Goal: Complete application form: Complete application form

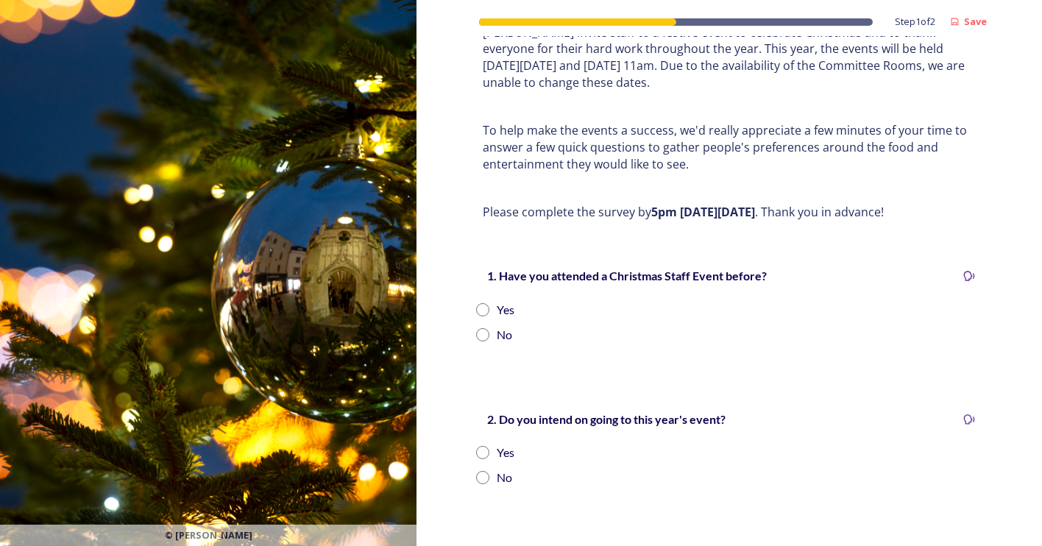
scroll to position [147, 0]
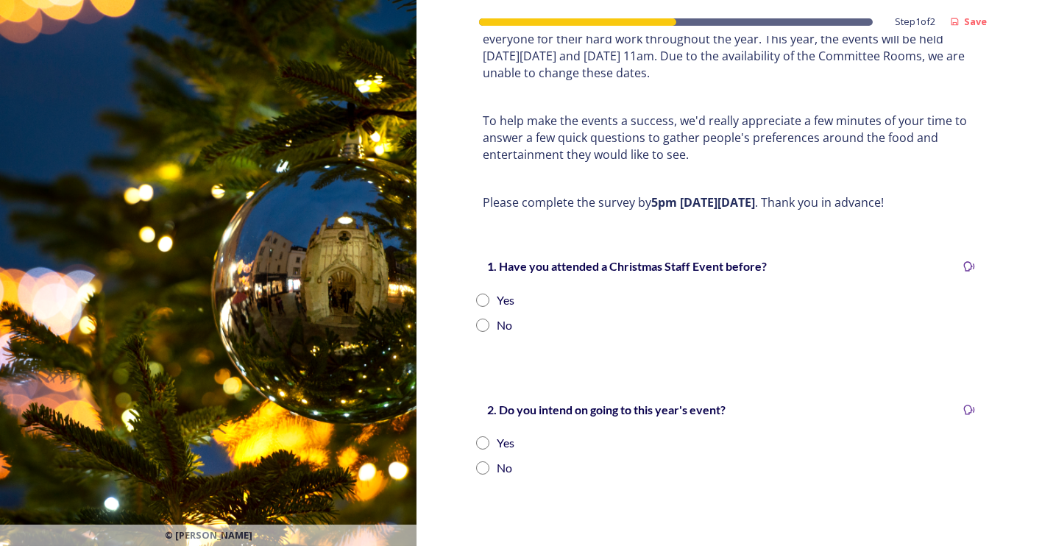
click at [476, 294] on input "radio" at bounding box center [482, 300] width 13 height 13
radio input "true"
click at [481, 436] on input "radio" at bounding box center [482, 442] width 13 height 13
radio input "true"
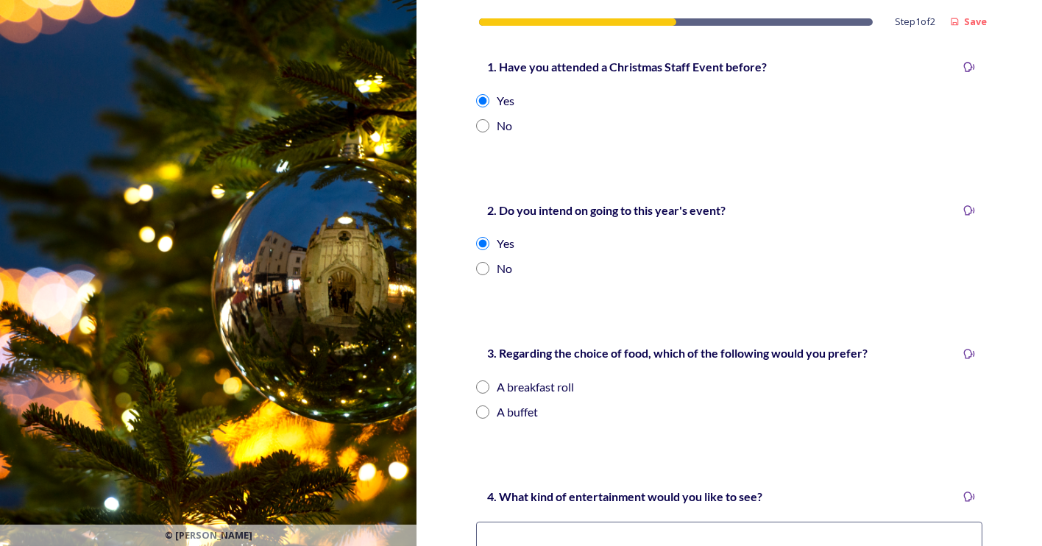
scroll to position [368, 0]
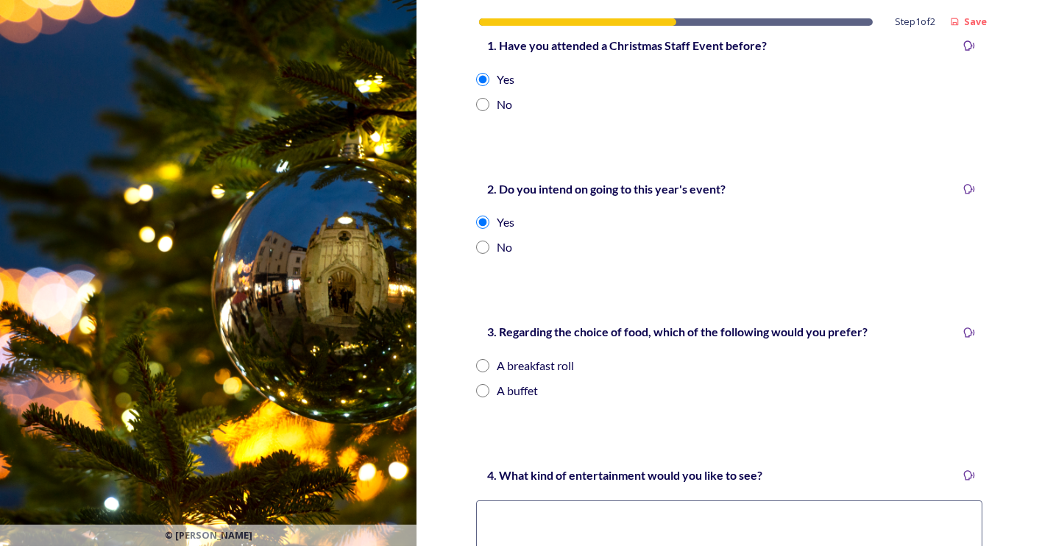
click at [476, 384] on input "radio" at bounding box center [482, 390] width 13 height 13
radio input "true"
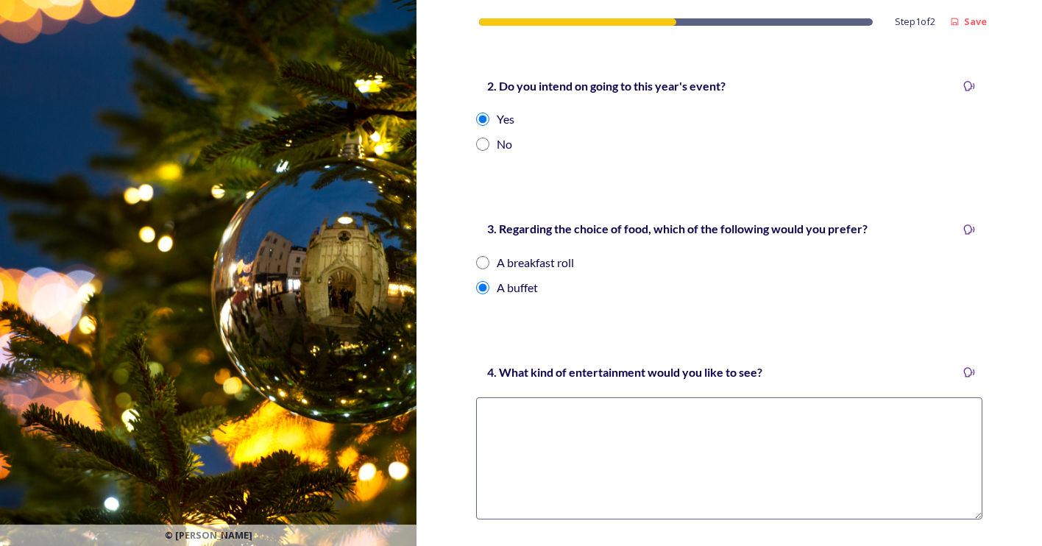
scroll to position [515, 0]
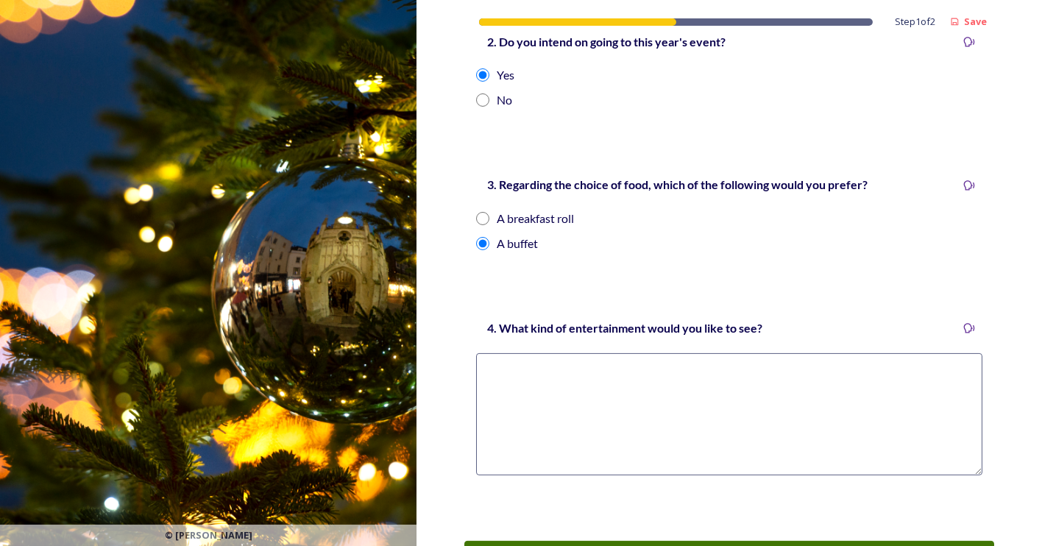
click at [541, 383] on textarea at bounding box center [729, 414] width 506 height 122
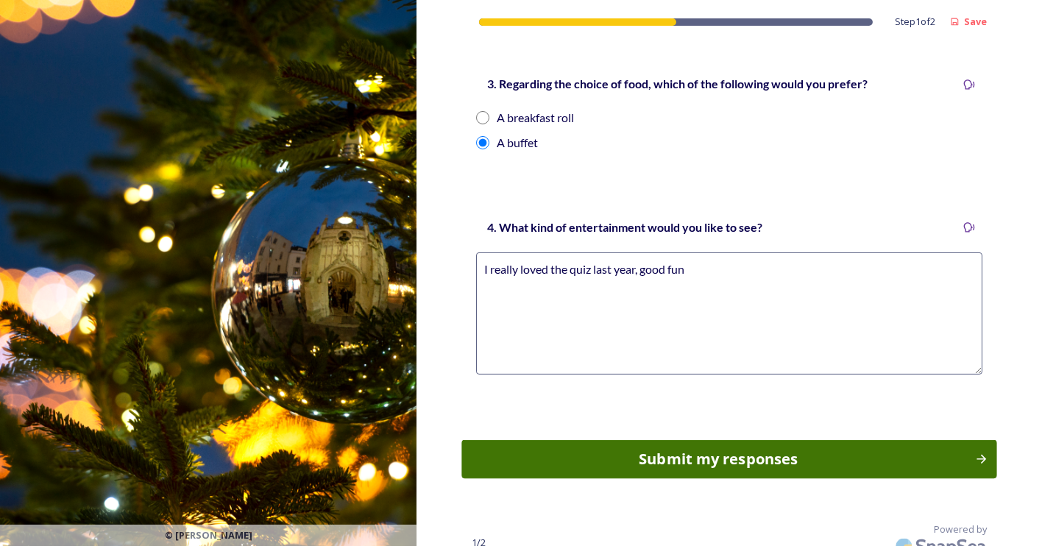
type textarea "I really loved the quiz last year, good fun"
click at [729, 448] on div "Submit my responses" at bounding box center [719, 459] width 498 height 22
